Goal: Task Accomplishment & Management: Manage account settings

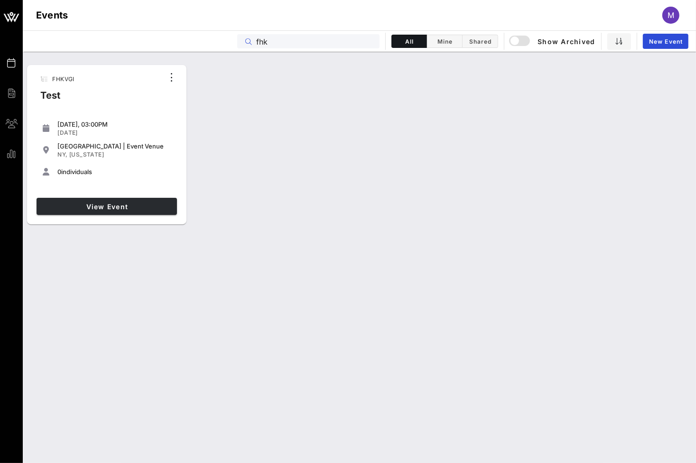
type input "fhk"
click at [127, 199] on link "View Event" at bounding box center [107, 206] width 140 height 17
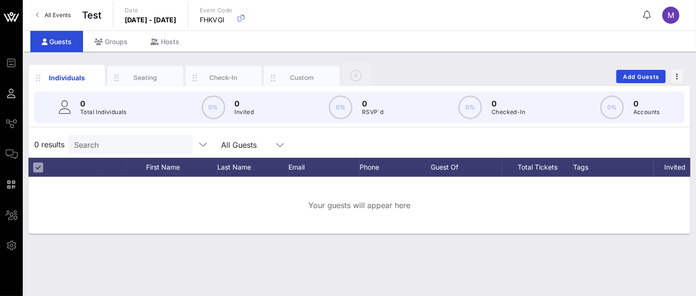
click at [482, 268] on div "Individuals Seating Check-In Custom Add Guests 0 Total Individuals 0% 0 Invited…" at bounding box center [359, 174] width 673 height 244
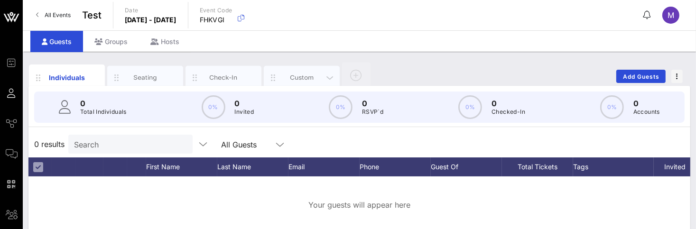
click at [292, 74] on div "Custom" at bounding box center [302, 77] width 42 height 9
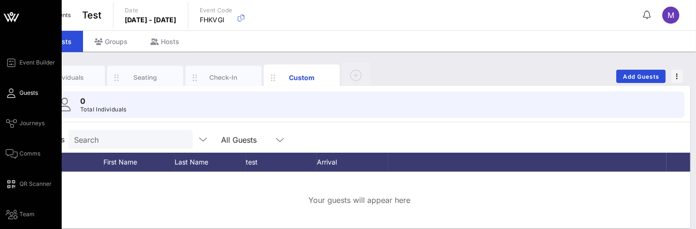
scroll to position [21, 0]
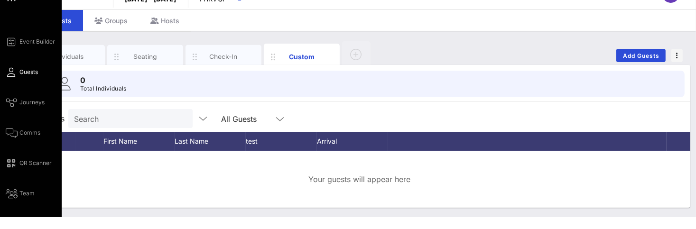
click at [19, 222] on span "Settings" at bounding box center [30, 224] width 22 height 9
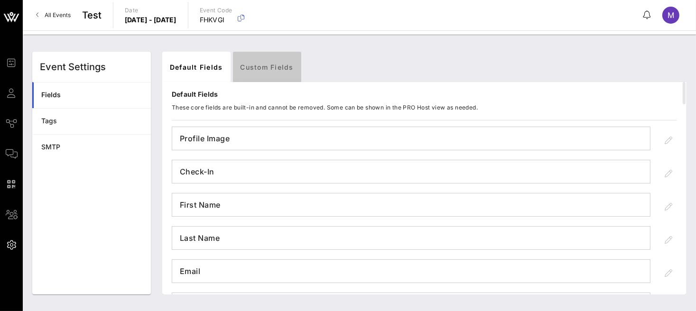
click at [282, 72] on link "Custom Fields" at bounding box center [267, 67] width 68 height 30
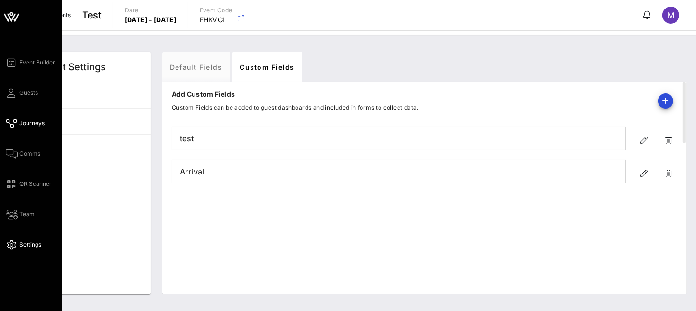
click at [36, 127] on span "Journeys" at bounding box center [31, 123] width 25 height 9
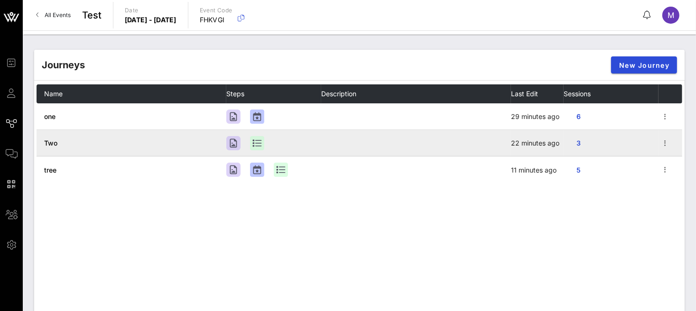
click at [44, 141] on span "Two" at bounding box center [50, 143] width 13 height 8
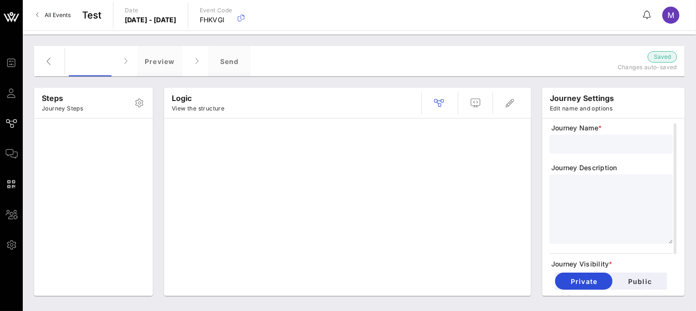
type input "Two"
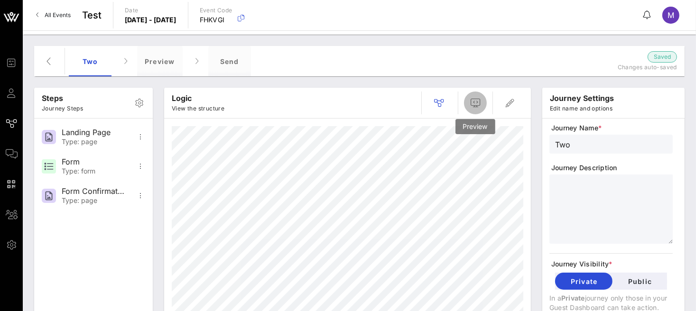
click at [469, 110] on button "button" at bounding box center [475, 103] width 23 height 23
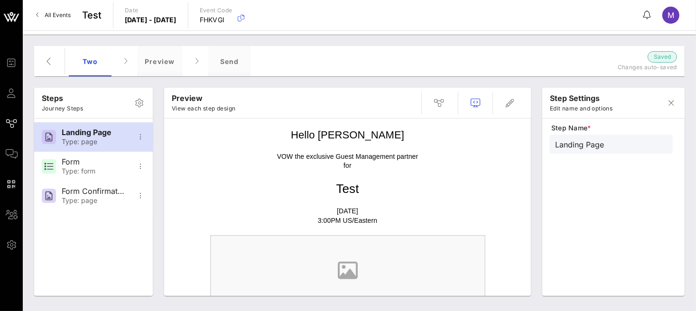
scroll to position [82, 0]
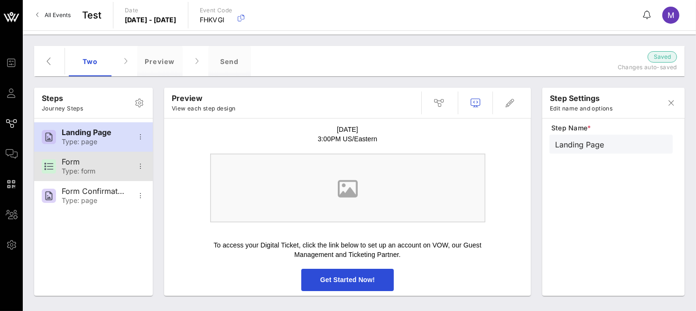
click at [99, 166] on div "Form" at bounding box center [93, 161] width 63 height 9
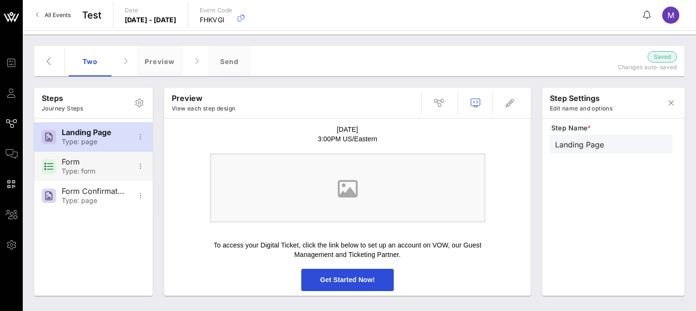
type input "Form"
